Goal: Task Accomplishment & Management: Use online tool/utility

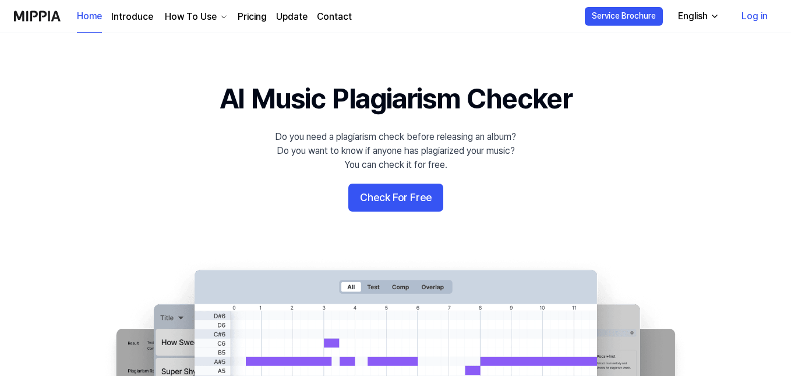
click at [68, 142] on 배너 "AI Music Plagiarism Checker Do you need a plagiarism check before releasing an …" at bounding box center [395, 291] width 791 height 424
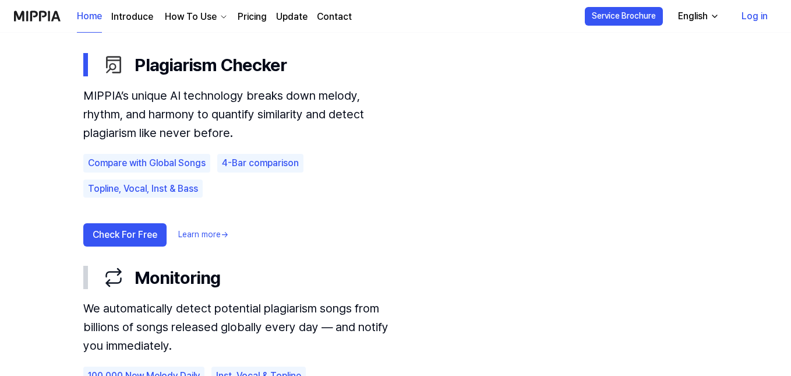
scroll to position [50, 0]
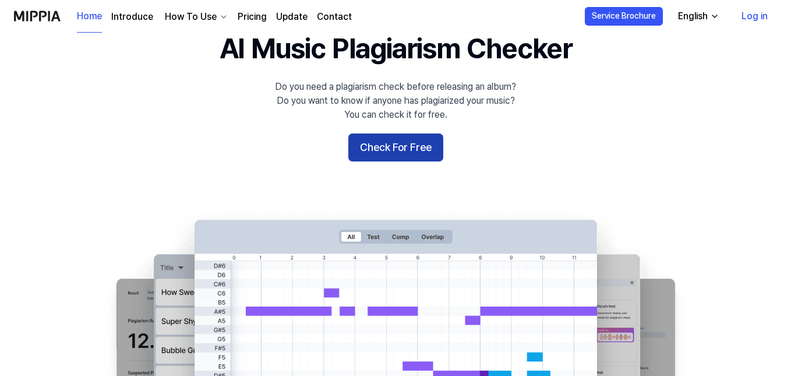
click at [412, 161] on button "Check For Free" at bounding box center [395, 147] width 95 height 28
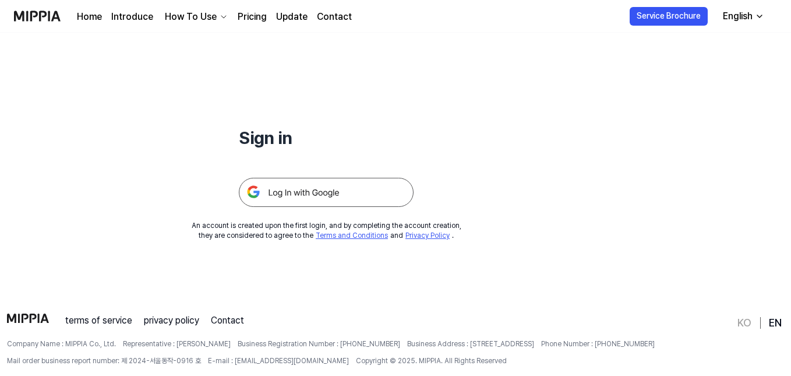
scroll to position [112, 0]
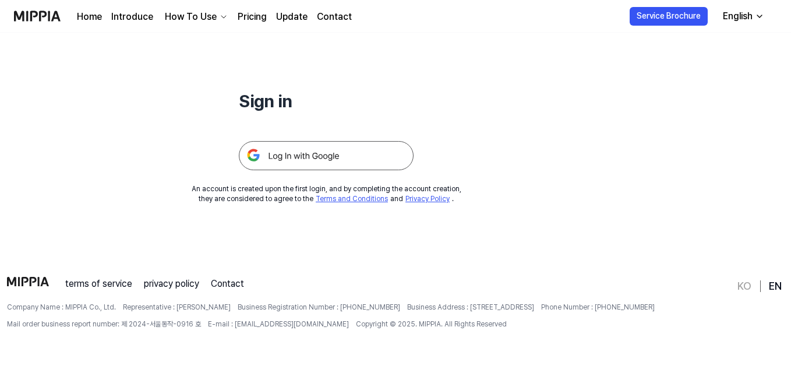
click at [752, 13] on div "English" at bounding box center [738, 16] width 34 height 14
click at [751, 15] on div "English" at bounding box center [738, 16] width 34 height 14
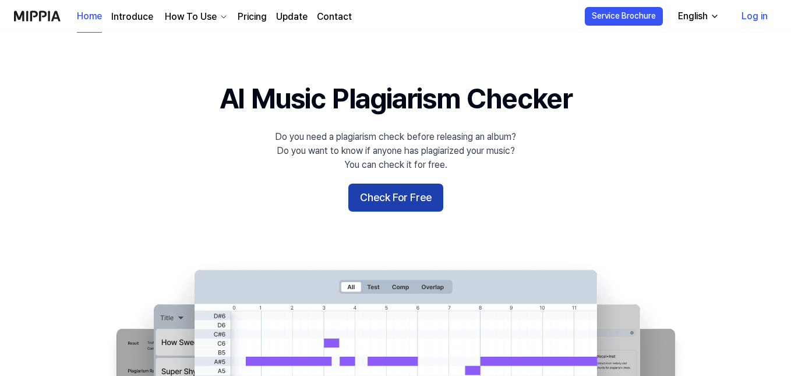
click at [376, 198] on button "Check For Free" at bounding box center [395, 198] width 95 height 28
click at [618, 176] on 배너 "AI Music Plagiarism Checker Do you need a plagiarism check before releasing an …" at bounding box center [395, 291] width 791 height 424
